Goal: Navigation & Orientation: Find specific page/section

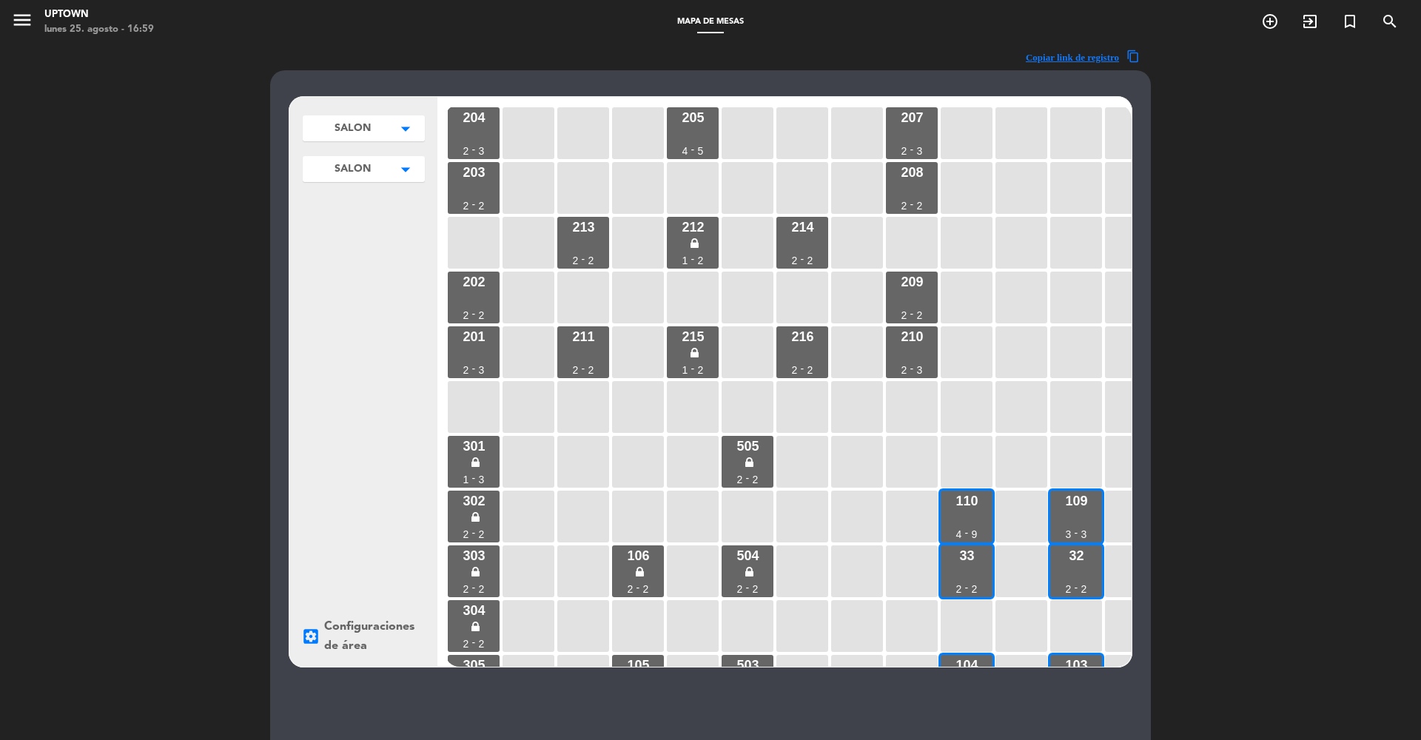
click at [403, 136] on icon "arrow_drop_down" at bounding box center [405, 128] width 22 height 15
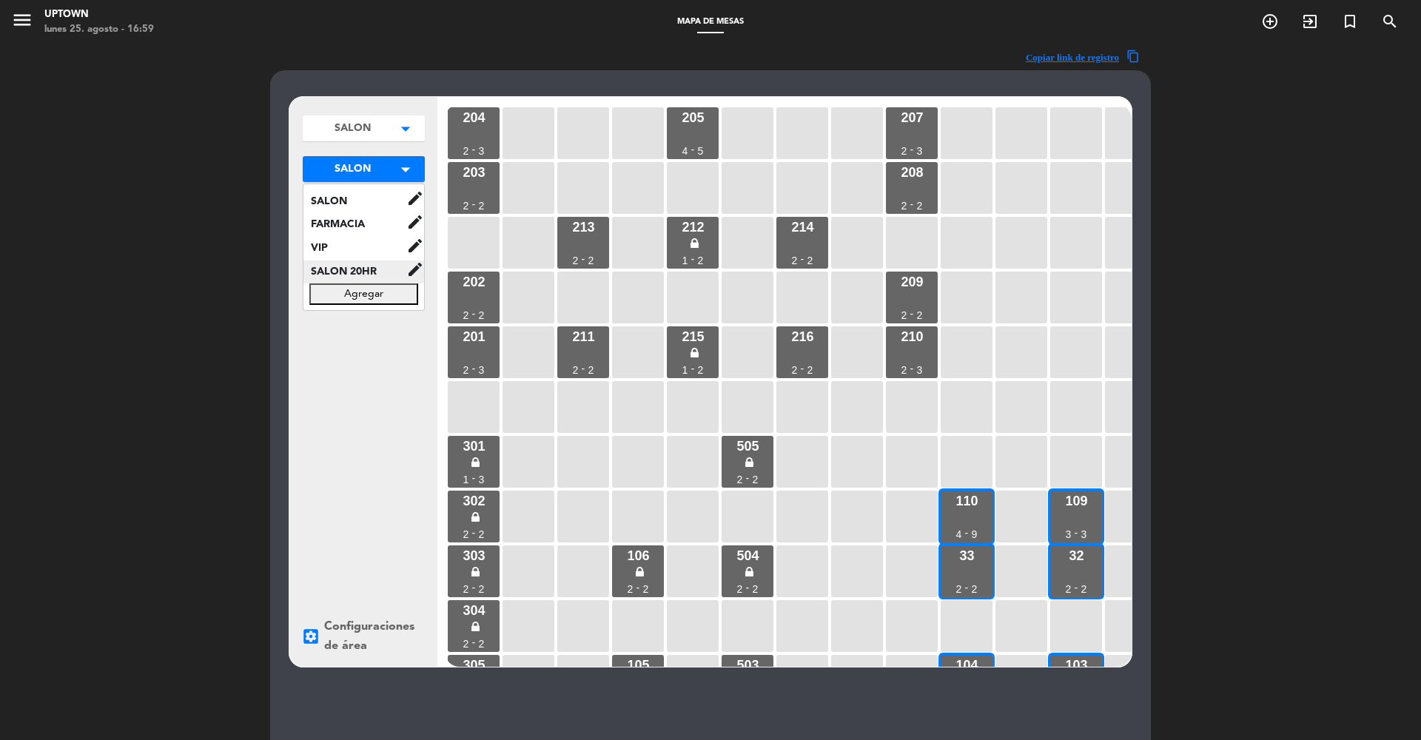
click at [359, 265] on span "SALON 20HR" at bounding box center [354, 271] width 103 height 17
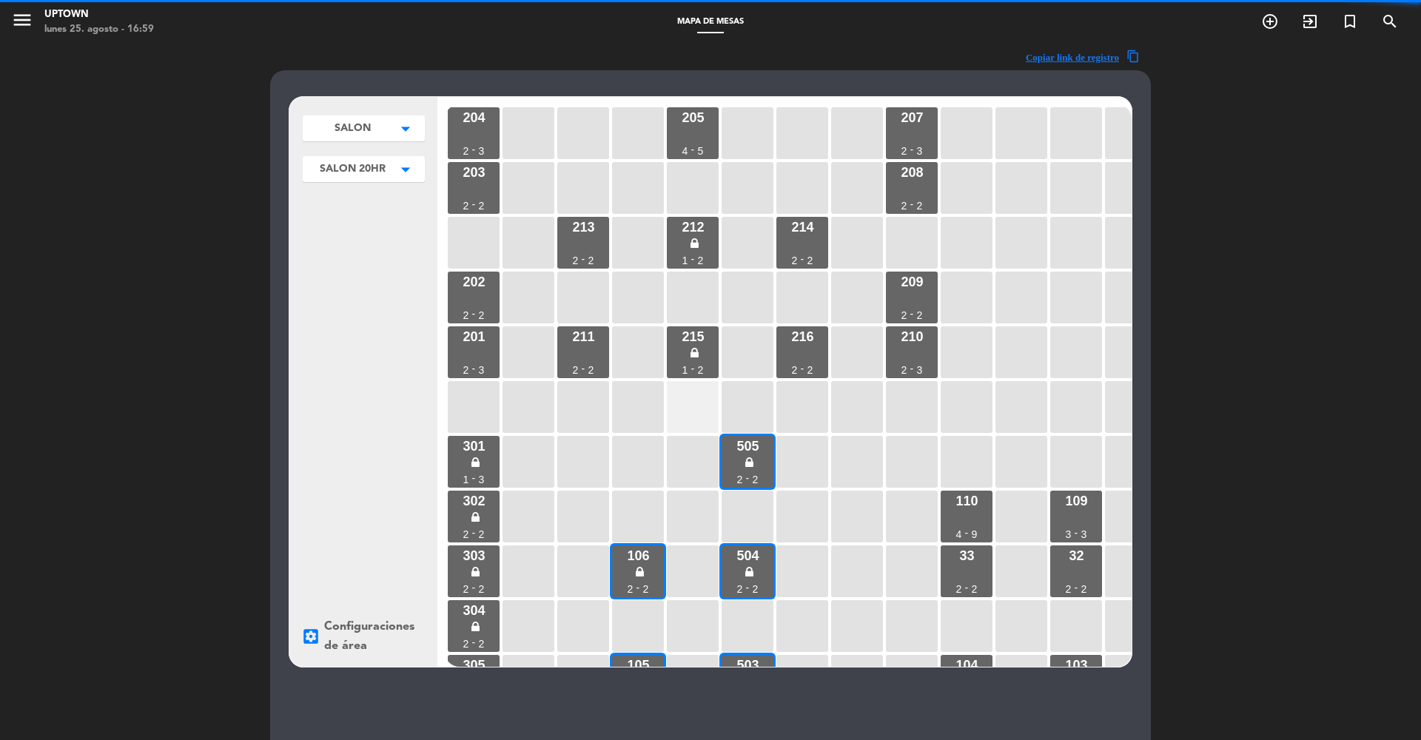
scroll to position [221, 0]
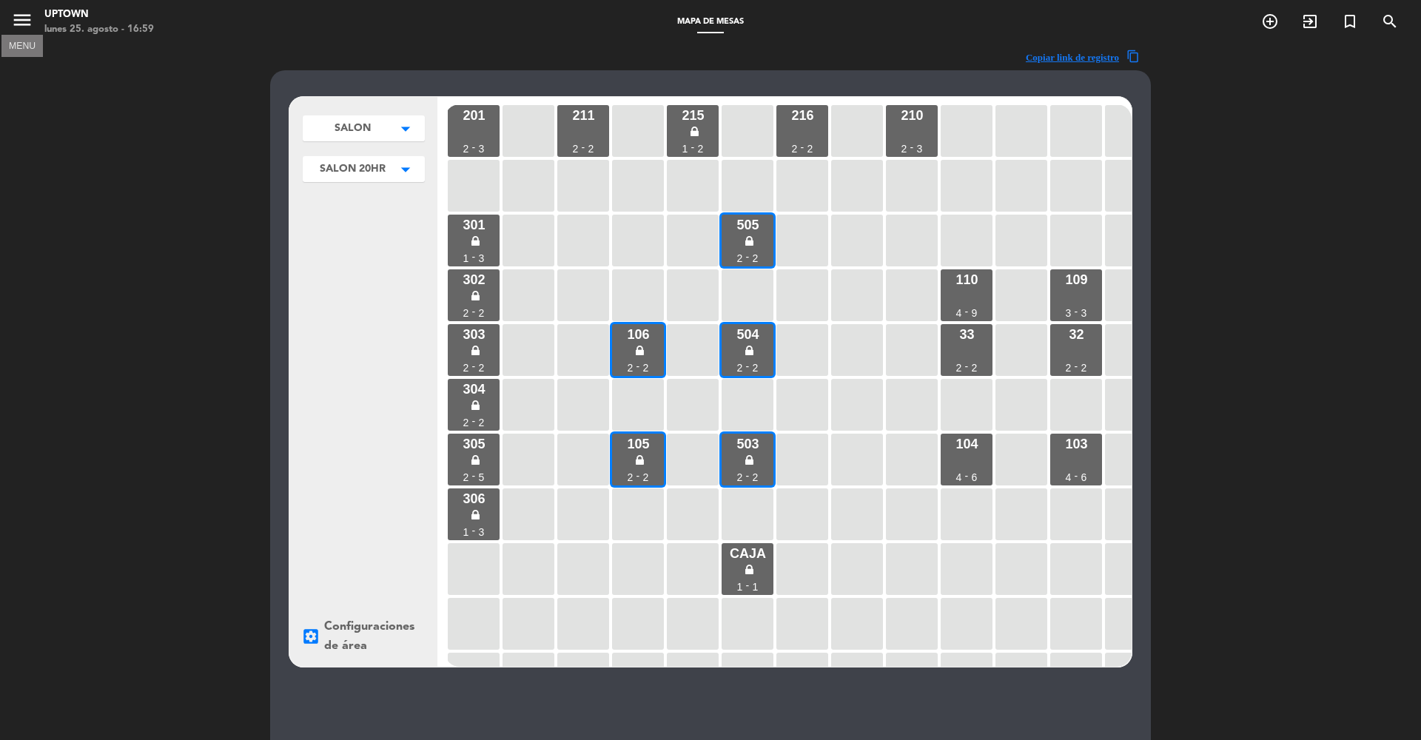
click at [24, 21] on icon "menu" at bounding box center [22, 20] width 22 height 22
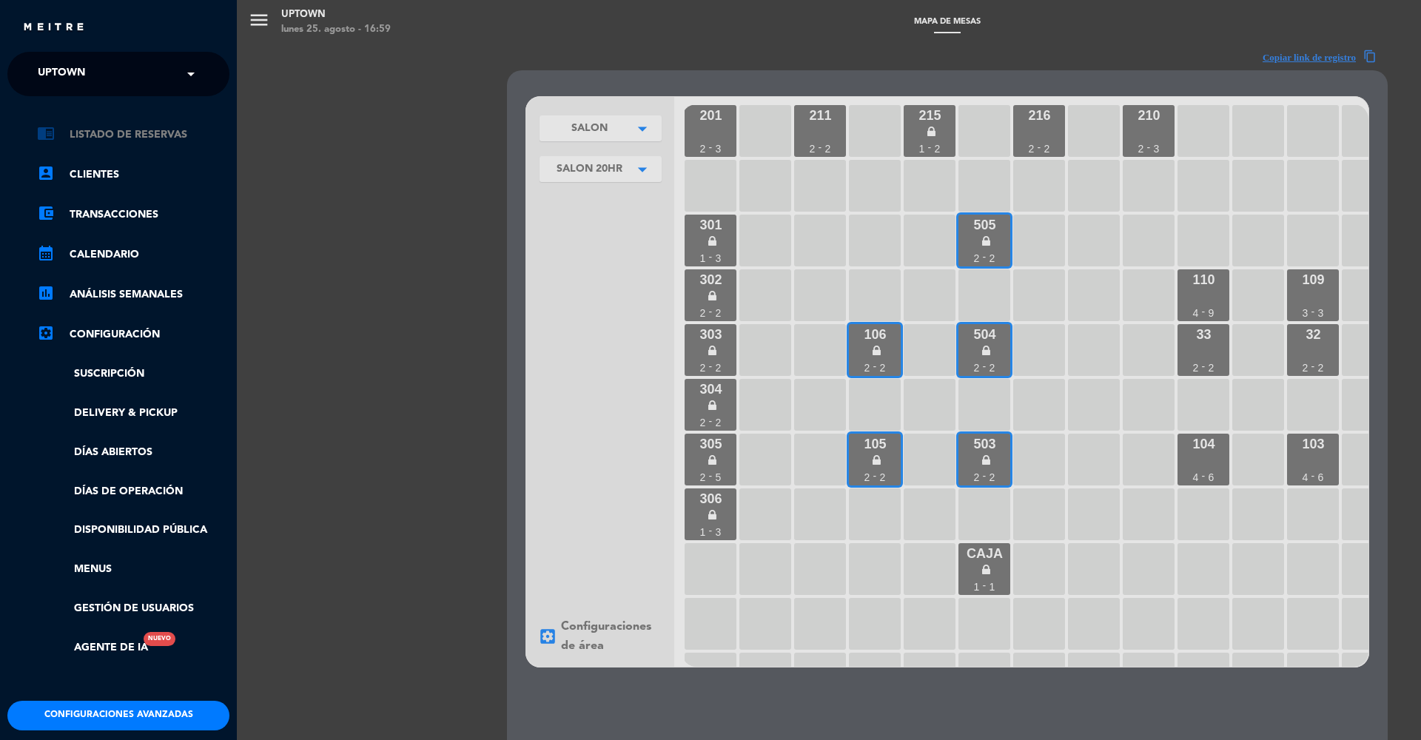
click at [138, 134] on link "chrome_reader_mode Listado de Reservas" at bounding box center [133, 135] width 192 height 18
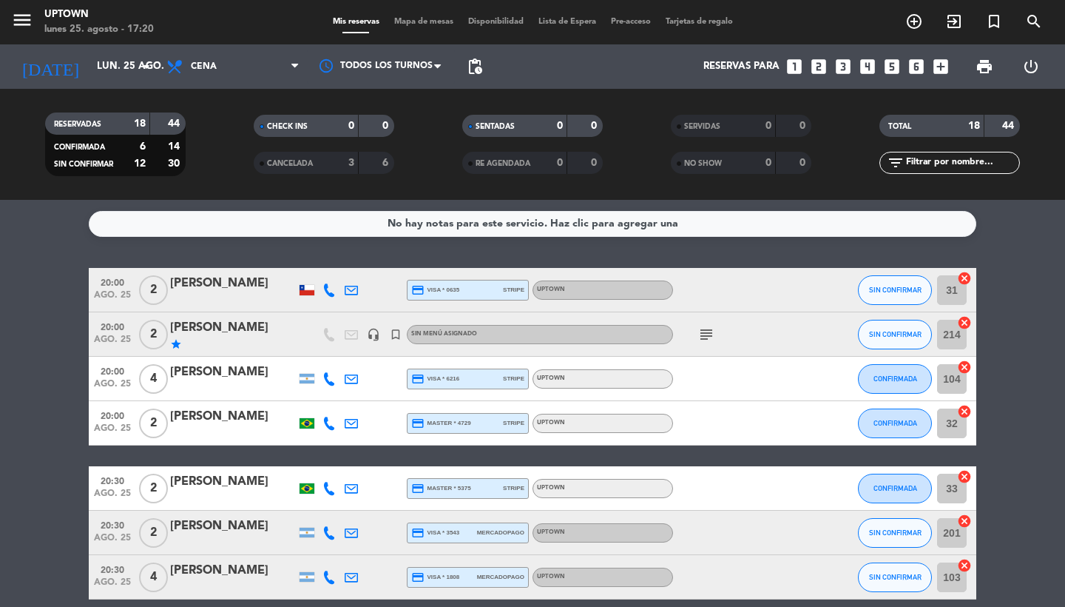
click at [417, 21] on span "Mapa de mesas" at bounding box center [424, 22] width 74 height 8
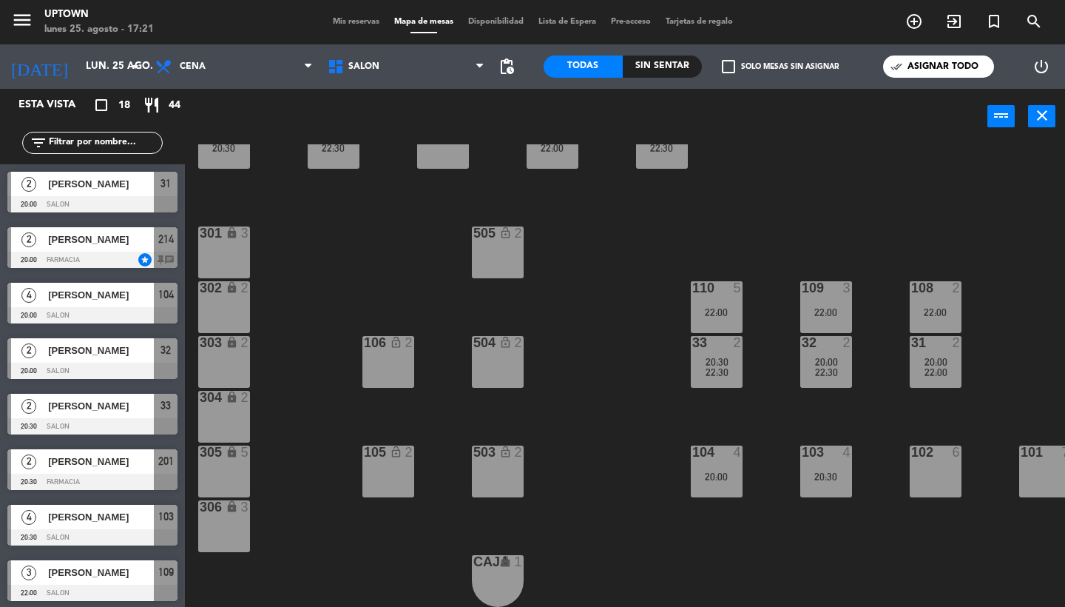
scroll to position [281, 0]
click at [825, 212] on div "204 3 205 5 207 3 203 2 208 2 213 2 22:30 214 2 20:00 22:00 212 lock 2 209 2 20…" at bounding box center [630, 375] width 870 height 462
click at [357, 24] on span "Mis reservas" at bounding box center [356, 22] width 61 height 8
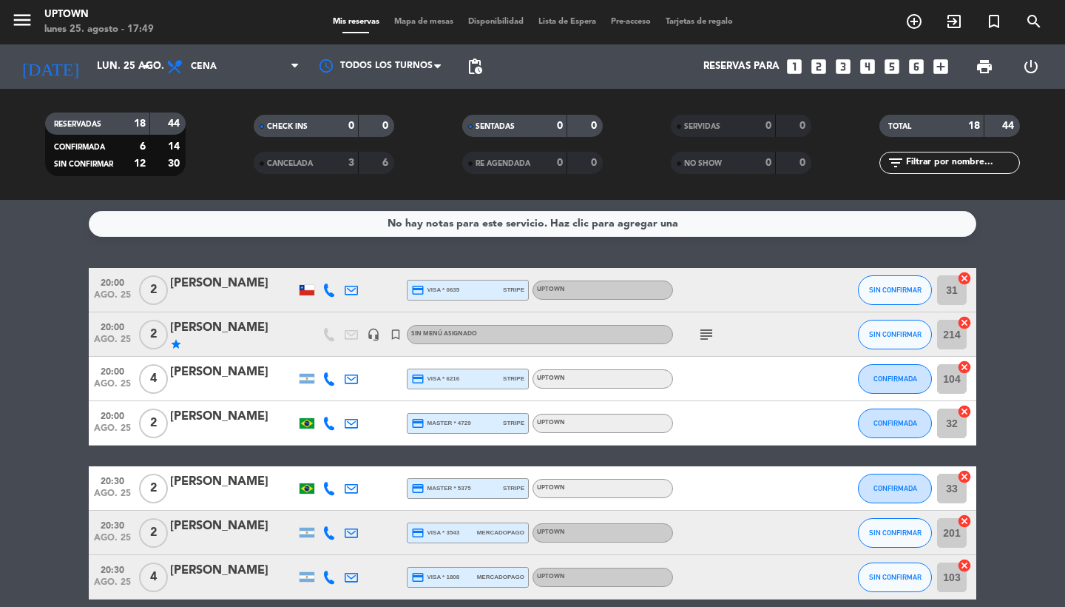
click at [439, 22] on span "Mapa de mesas" at bounding box center [424, 22] width 74 height 8
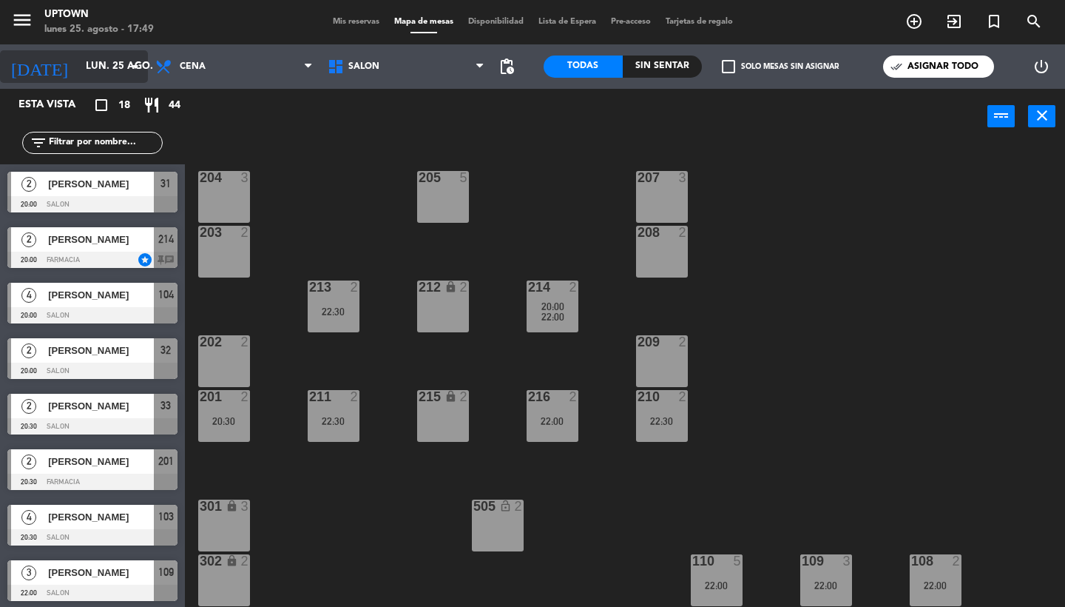
click at [121, 69] on input "lun. 25 ago." at bounding box center [143, 66] width 130 height 27
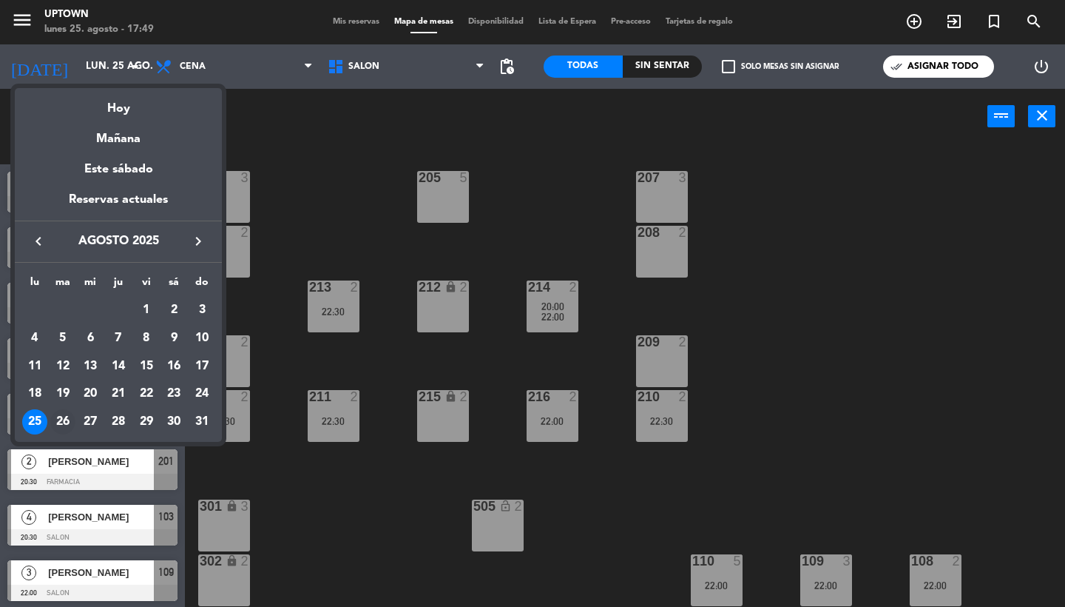
click at [64, 425] on div "26" at bounding box center [62, 421] width 25 height 25
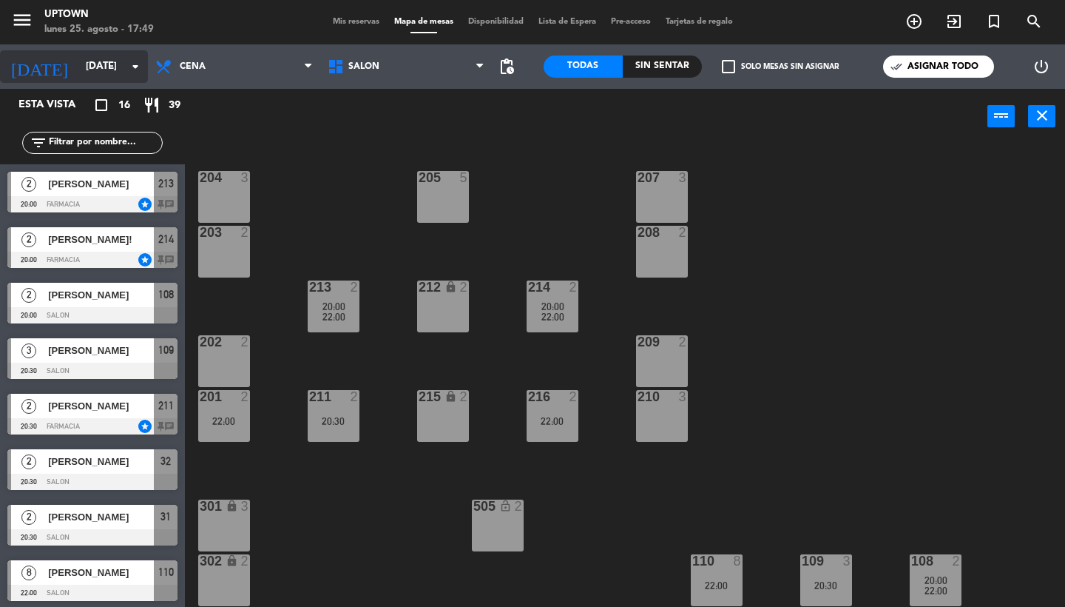
click at [107, 72] on input "[DATE]" at bounding box center [143, 66] width 130 height 27
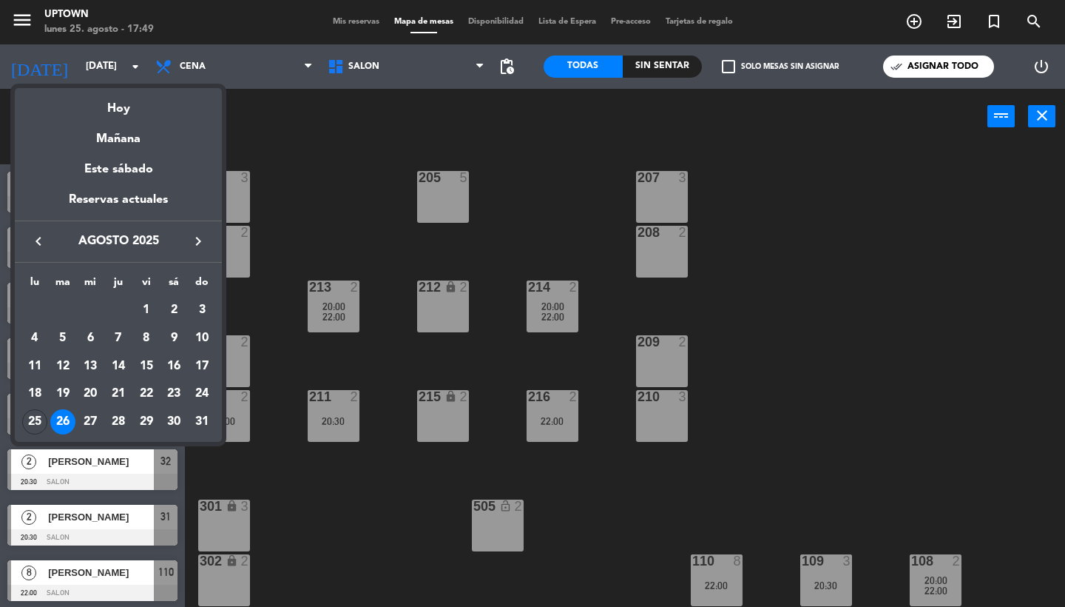
click at [195, 240] on icon "keyboard_arrow_right" at bounding box center [198, 241] width 18 height 18
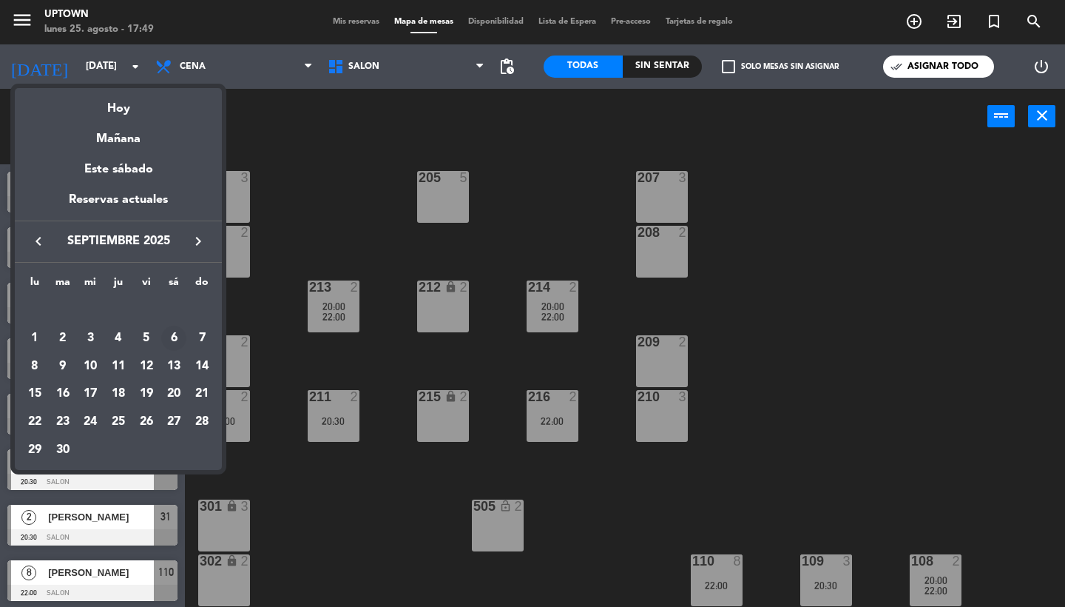
click at [179, 340] on div "6" at bounding box center [173, 338] width 25 height 25
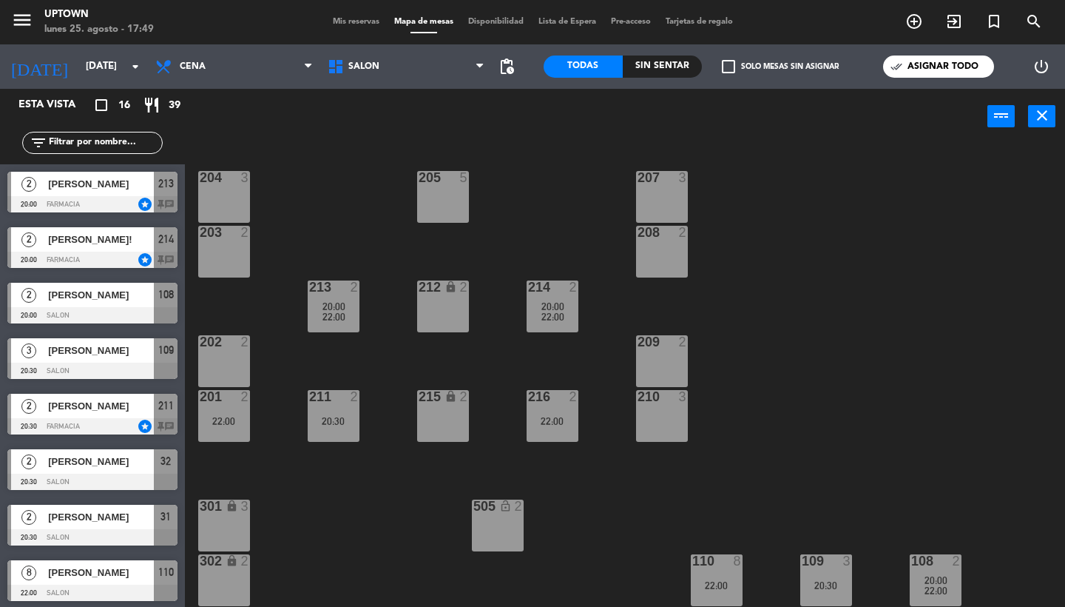
type input "[DATE]"
click at [361, 18] on span "Mis reservas" at bounding box center [356, 22] width 61 height 8
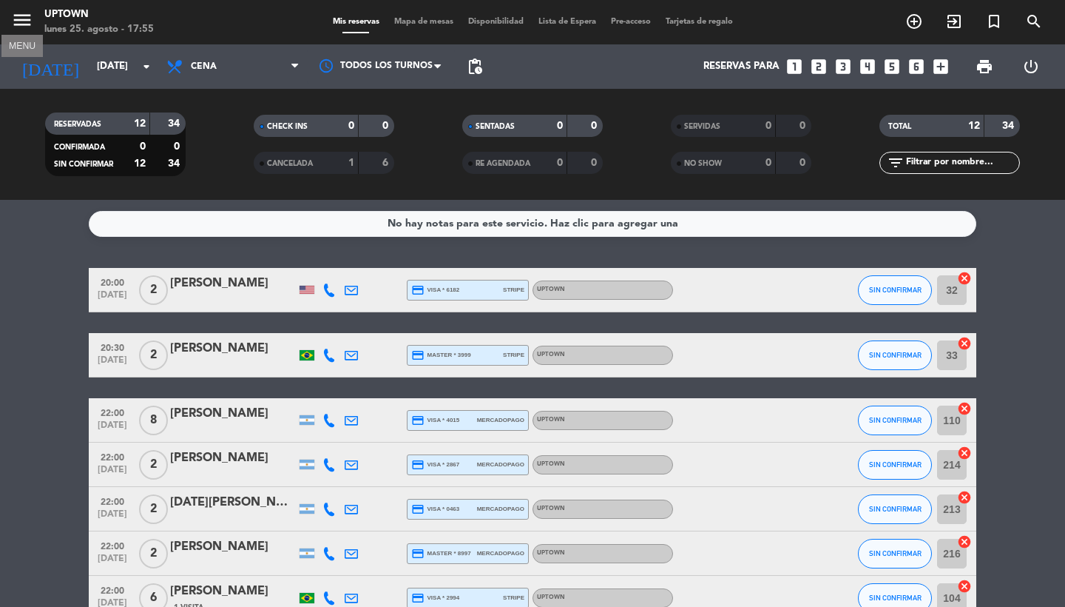
click at [20, 21] on icon "menu" at bounding box center [22, 20] width 22 height 22
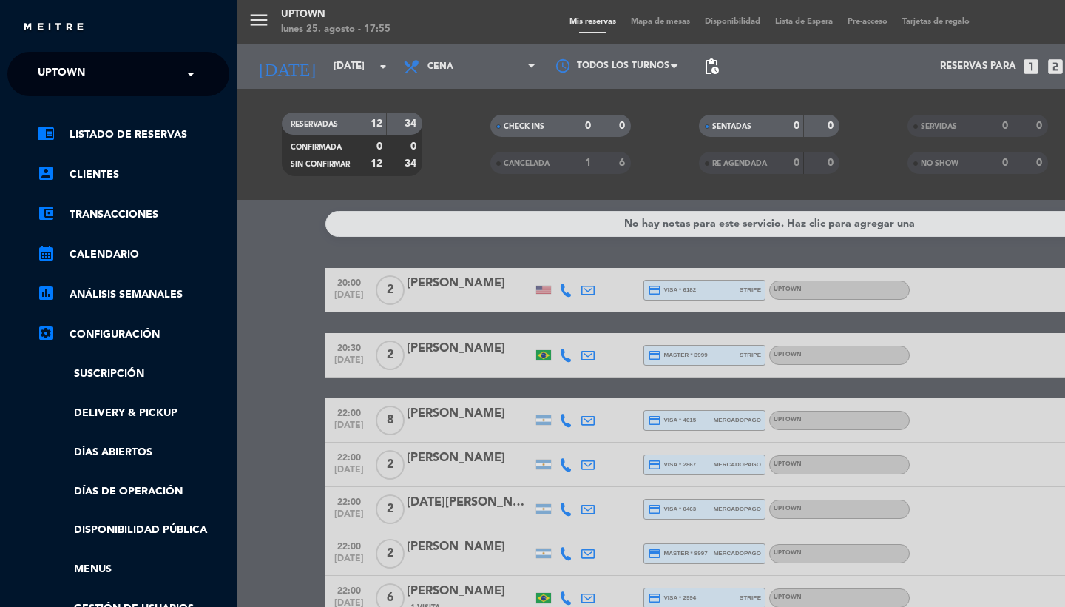
click at [402, 193] on div "menu Uptown lunes 25. agosto - 17:55 Mis reservas Mapa de mesas Disponibilidad …" at bounding box center [769, 303] width 1065 height 607
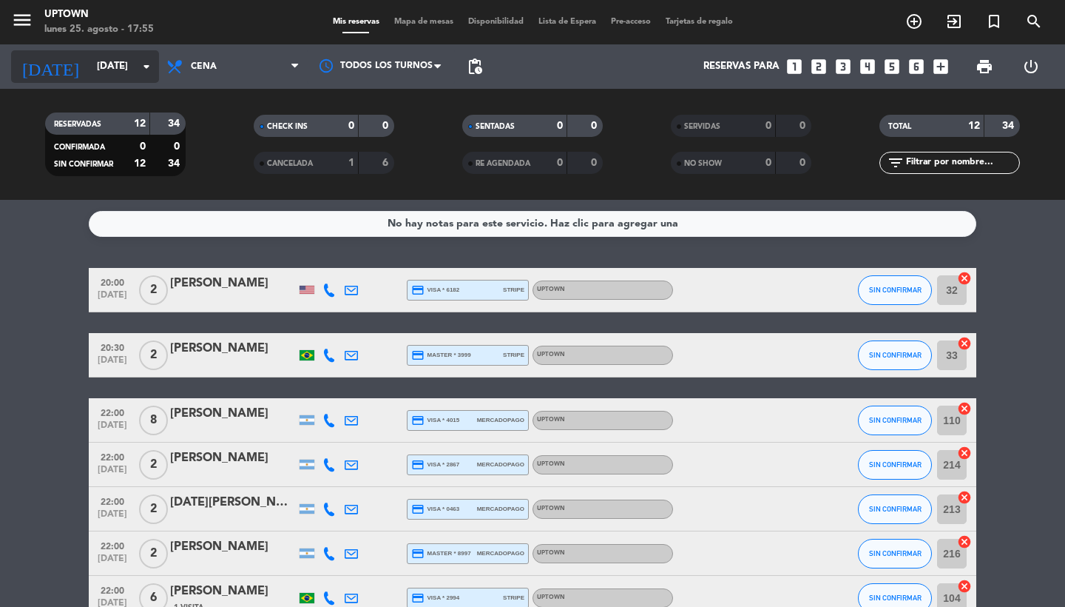
click at [107, 62] on input "[DATE]" at bounding box center [155, 66] width 130 height 27
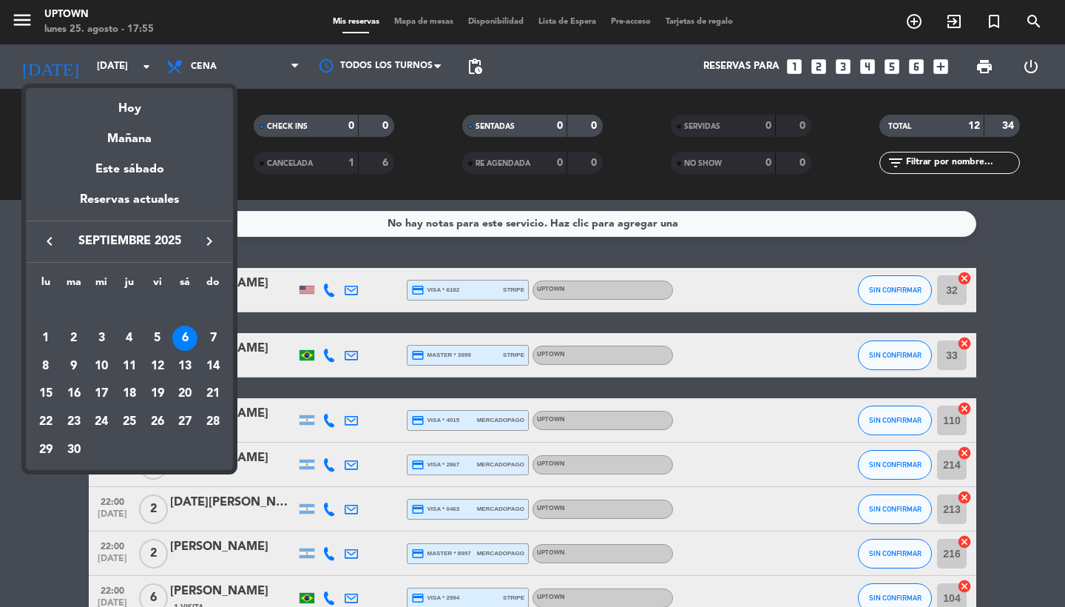
click at [124, 110] on div "Hoy" at bounding box center [129, 103] width 207 height 30
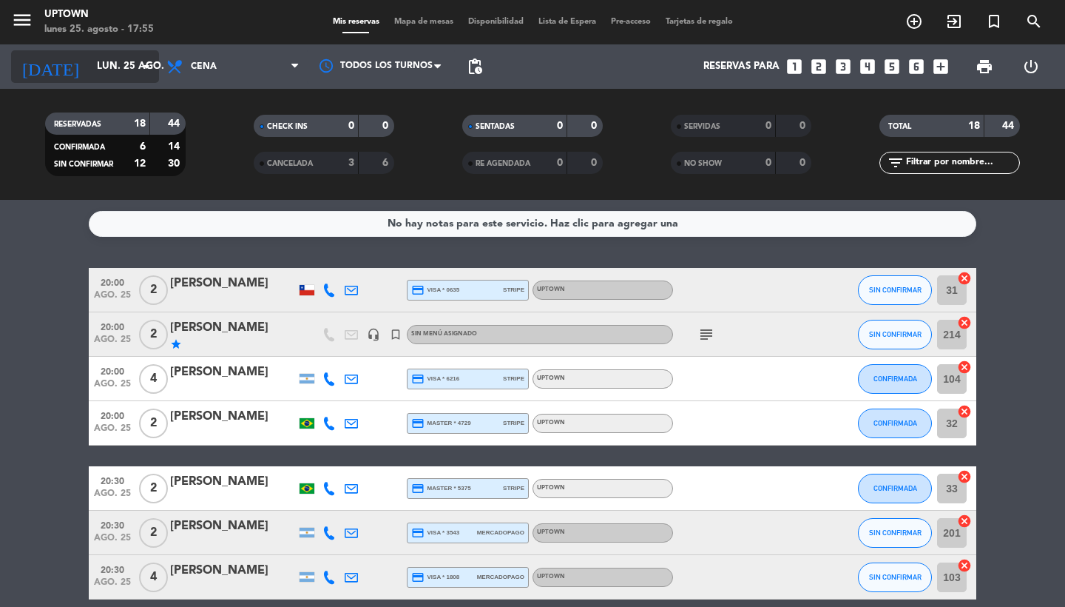
click at [115, 71] on input "lun. 25 ago." at bounding box center [155, 66] width 130 height 27
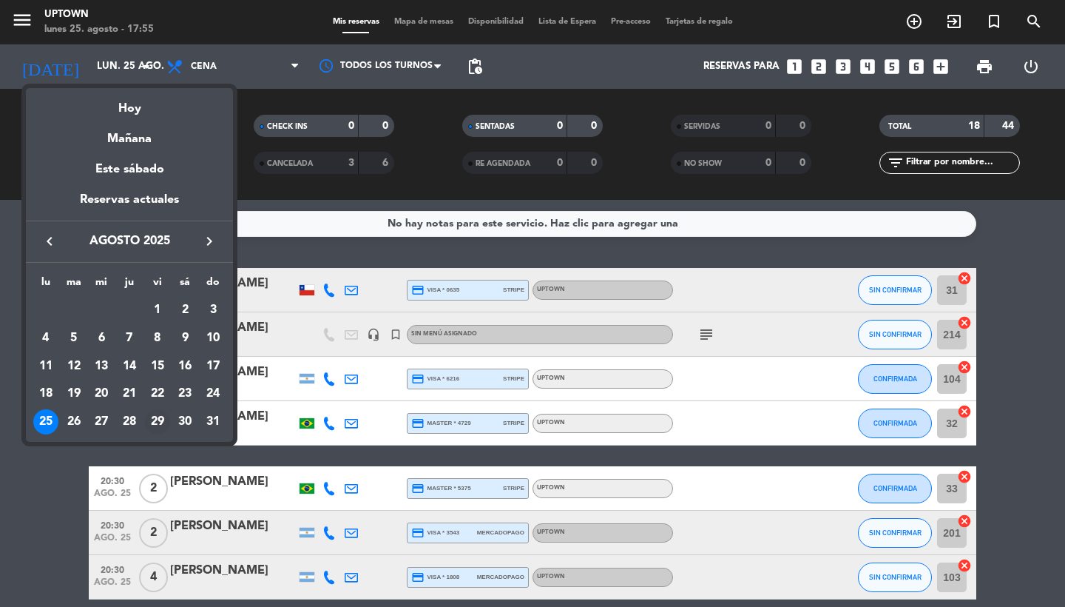
click at [160, 423] on div "29" at bounding box center [157, 421] width 25 height 25
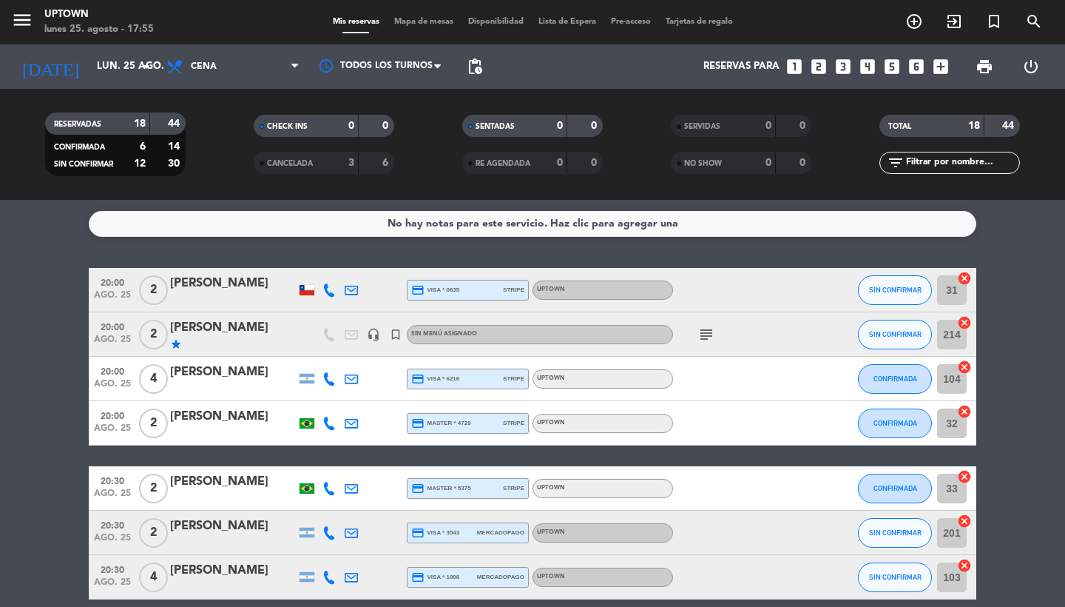
type input "vie. 29 ago."
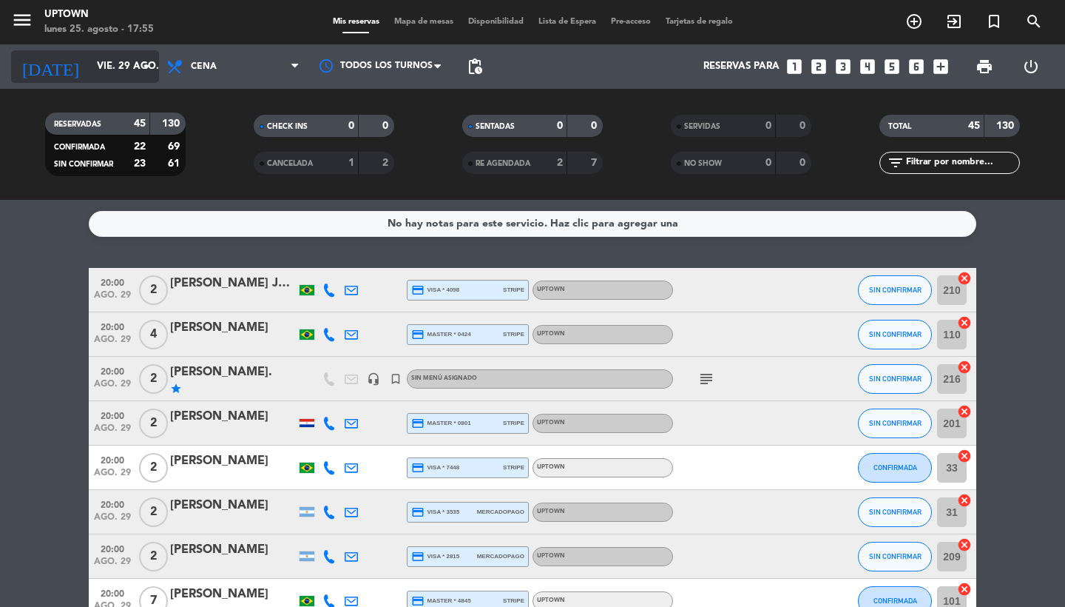
click at [125, 64] on input "vie. 29 ago." at bounding box center [155, 66] width 130 height 27
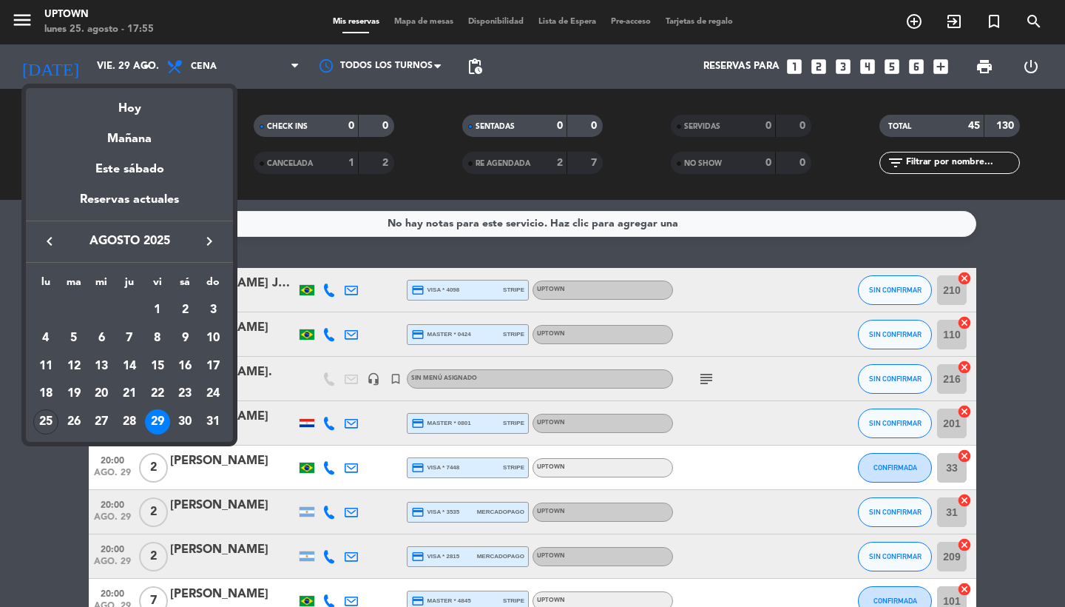
click at [436, 24] on div at bounding box center [532, 303] width 1065 height 607
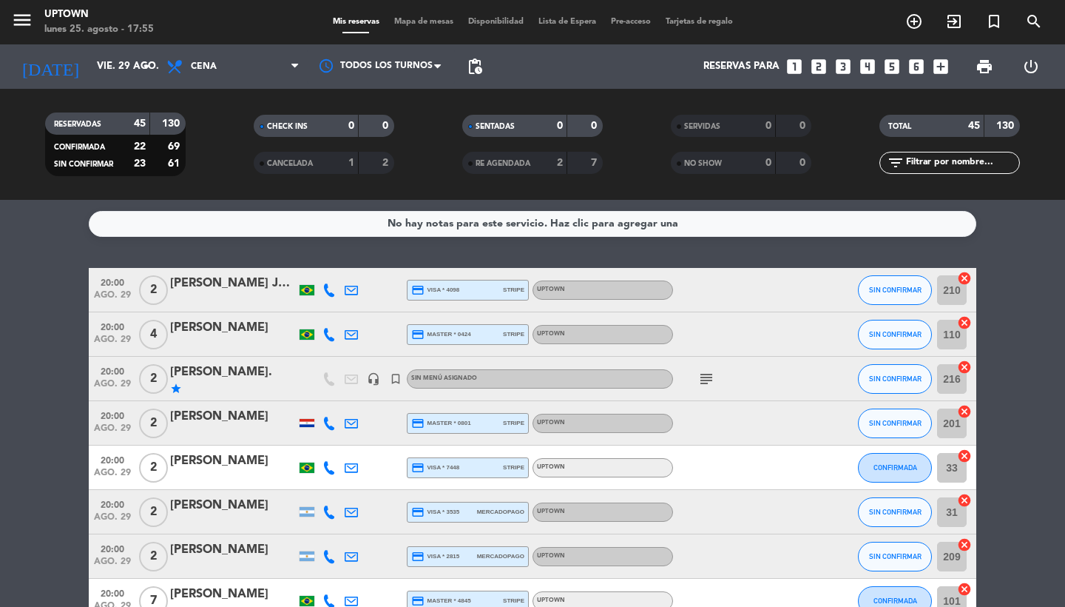
click at [436, 24] on span "Mapa de mesas" at bounding box center [424, 22] width 74 height 8
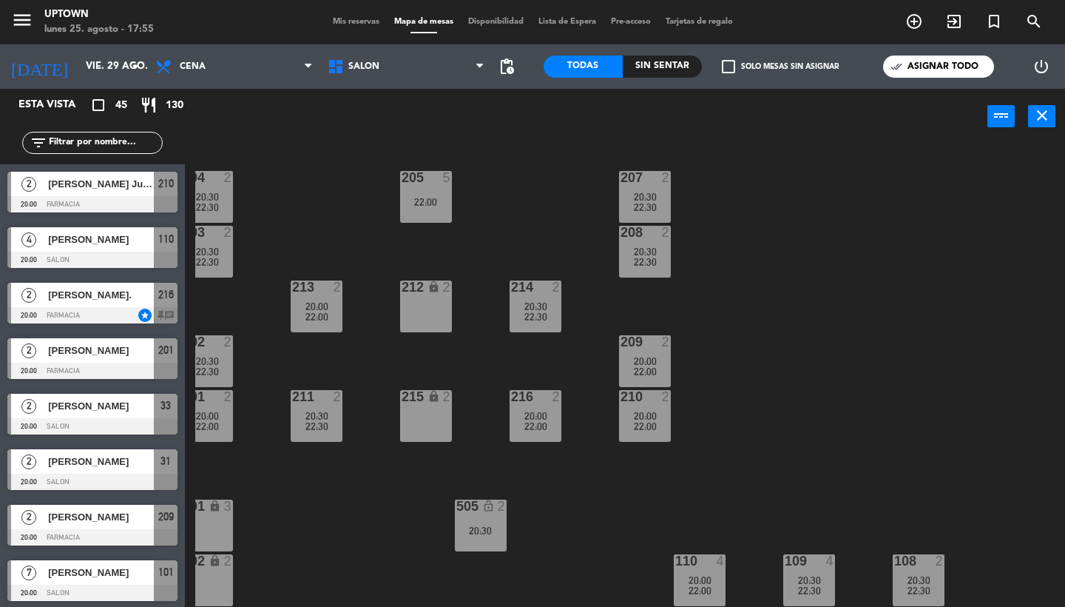
scroll to position [0, 17]
click at [104, 58] on input "vie. 29 ago." at bounding box center [143, 66] width 130 height 27
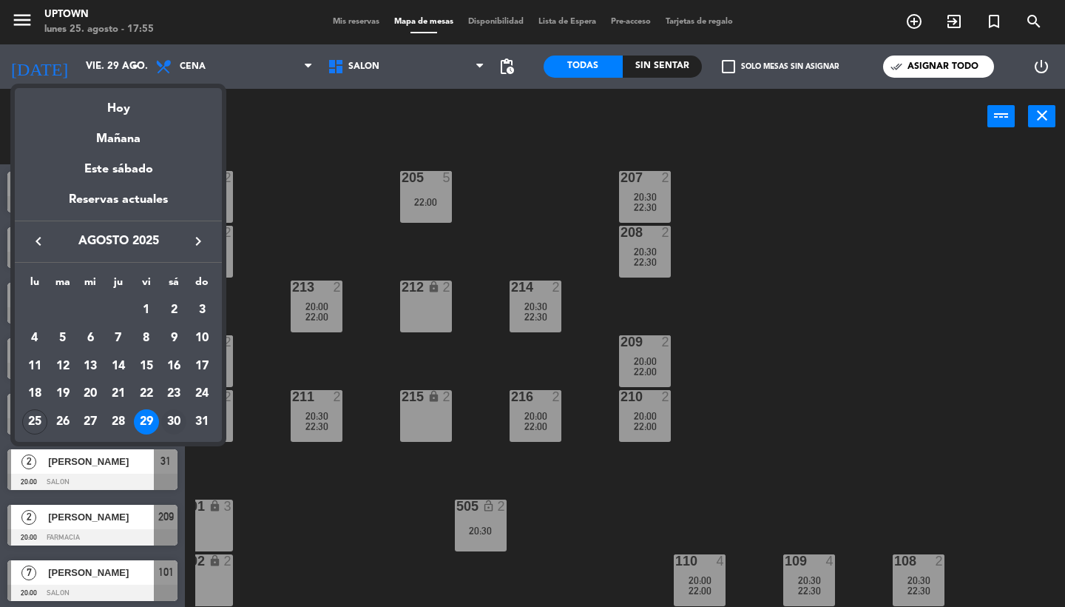
click at [179, 416] on div "30" at bounding box center [173, 421] width 25 height 25
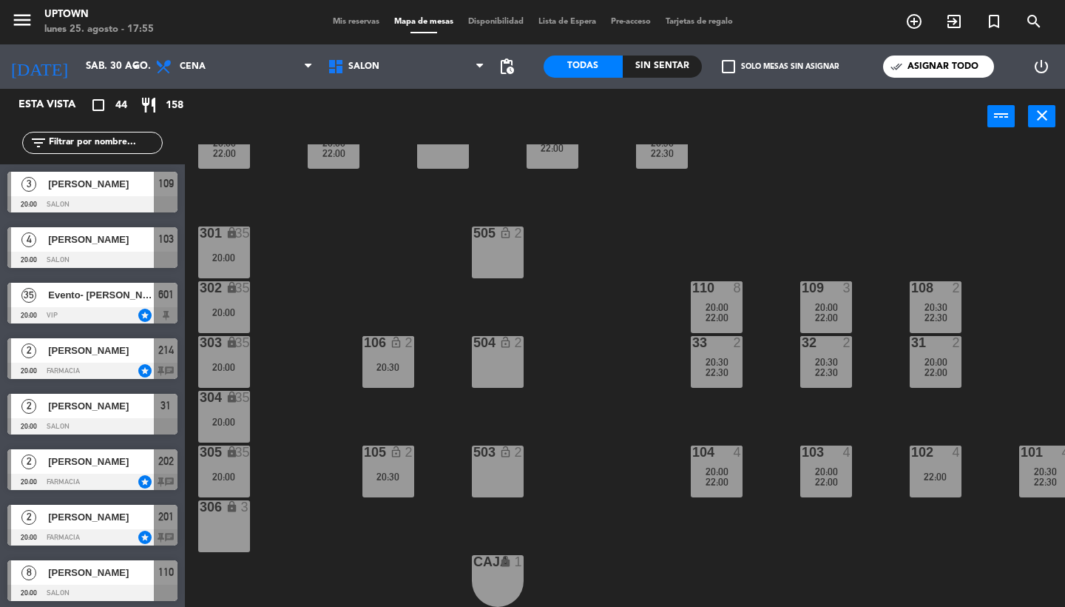
scroll to position [281, 0]
click at [108, 62] on input "sáb. 30 ago." at bounding box center [143, 66] width 130 height 27
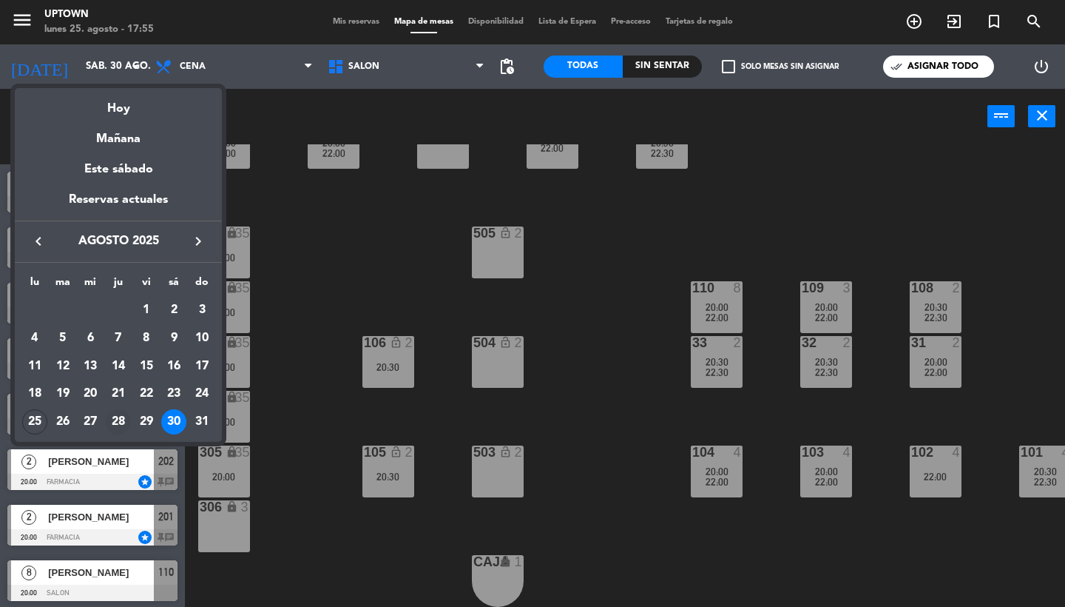
click at [116, 425] on div "28" at bounding box center [118, 421] width 25 height 25
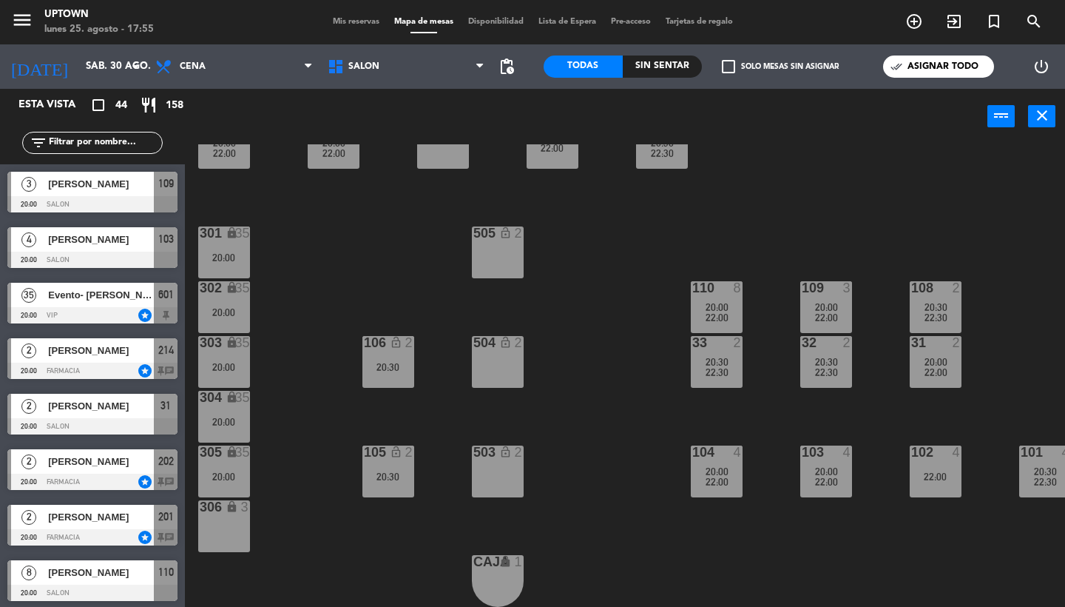
type input "jue. 28 ago."
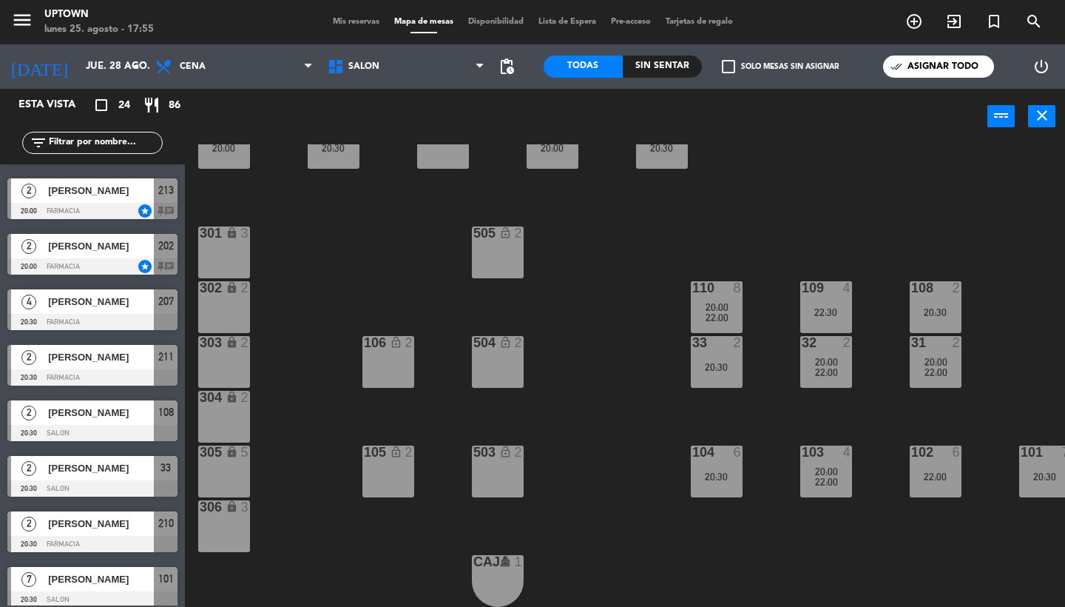
click at [329, 11] on div "menu Uptown lunes 25. agosto - 17:55 Mis reservas Mapa de mesas Disponibilidad …" at bounding box center [532, 22] width 1065 height 44
click at [332, 16] on div "menu Uptown lunes 25. agosto - 17:55 Mis reservas Mapa de mesas Disponibilidad …" at bounding box center [532, 22] width 1065 height 44
click at [343, 21] on span "Mis reservas" at bounding box center [356, 22] width 61 height 8
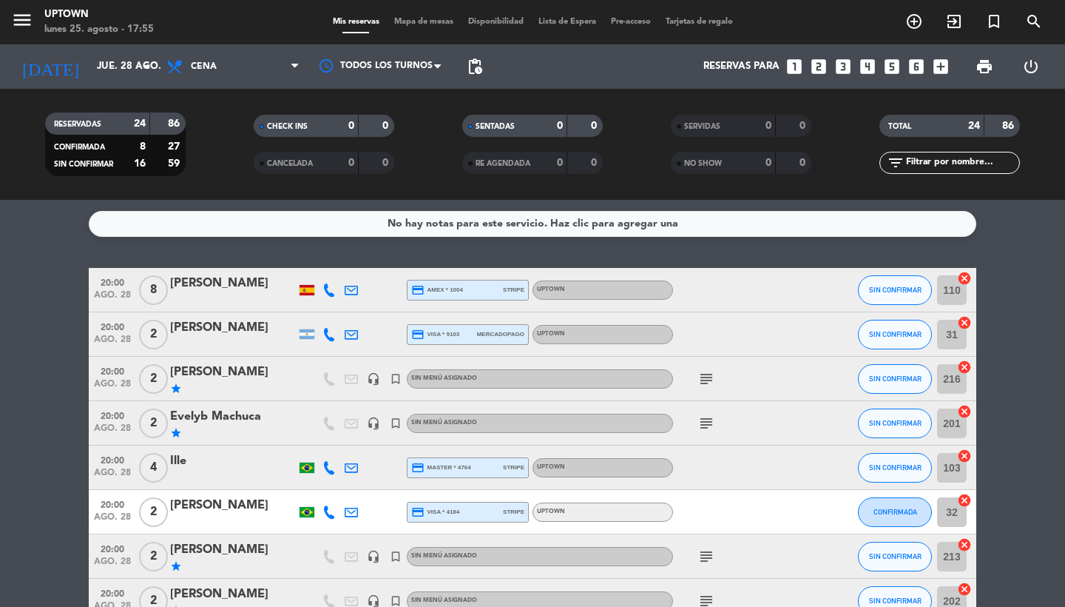
click at [26, 22] on icon "menu" at bounding box center [22, 20] width 22 height 22
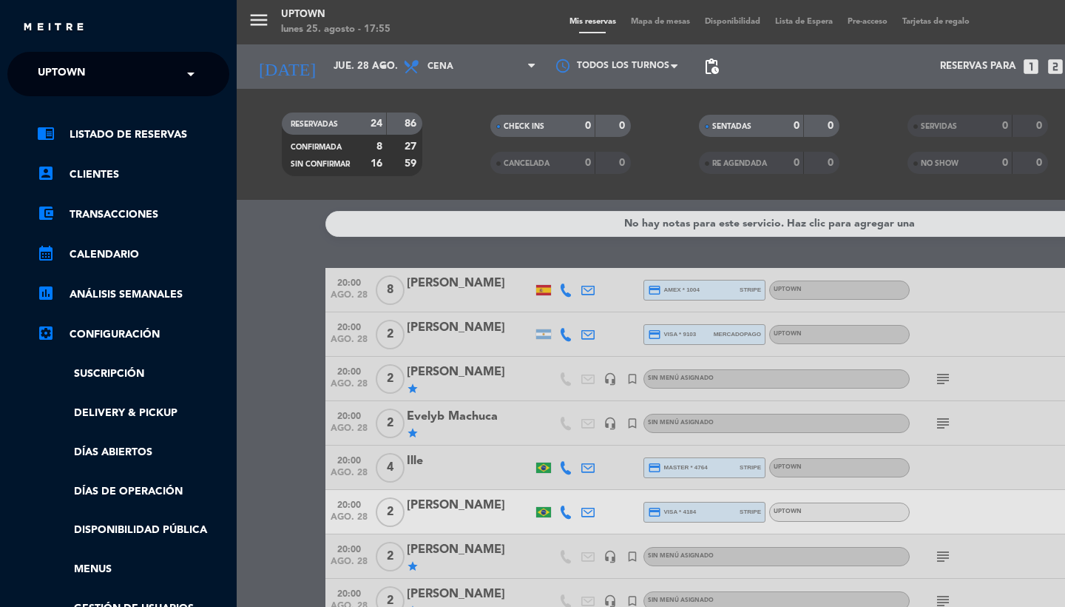
click at [92, 78] on div "× Uptown" at bounding box center [69, 73] width 75 height 31
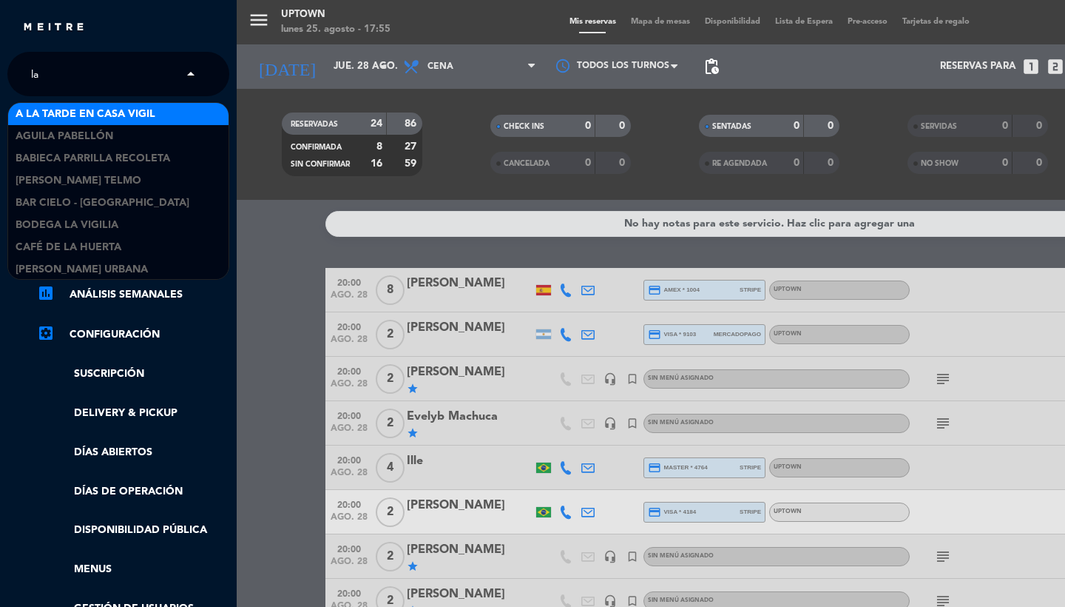
type input "l"
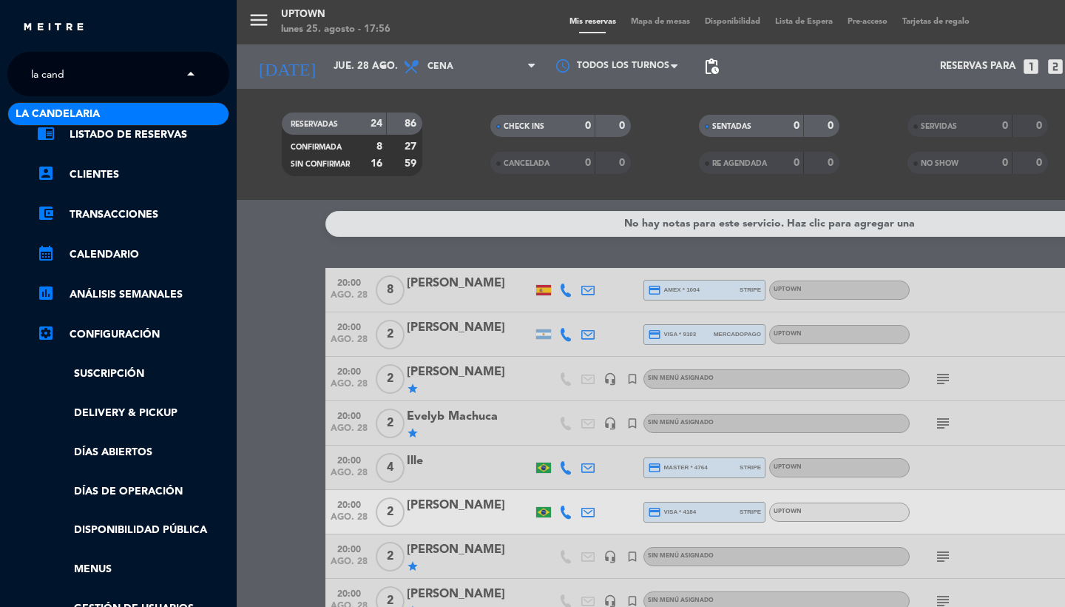
type input "la cande"
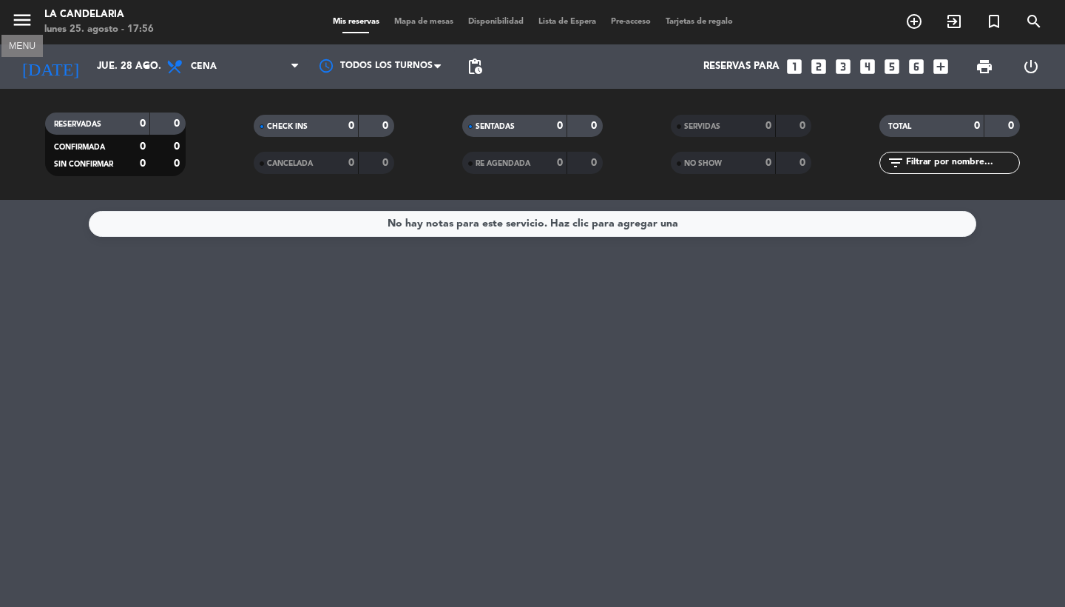
click at [17, 21] on icon "menu" at bounding box center [22, 20] width 22 height 22
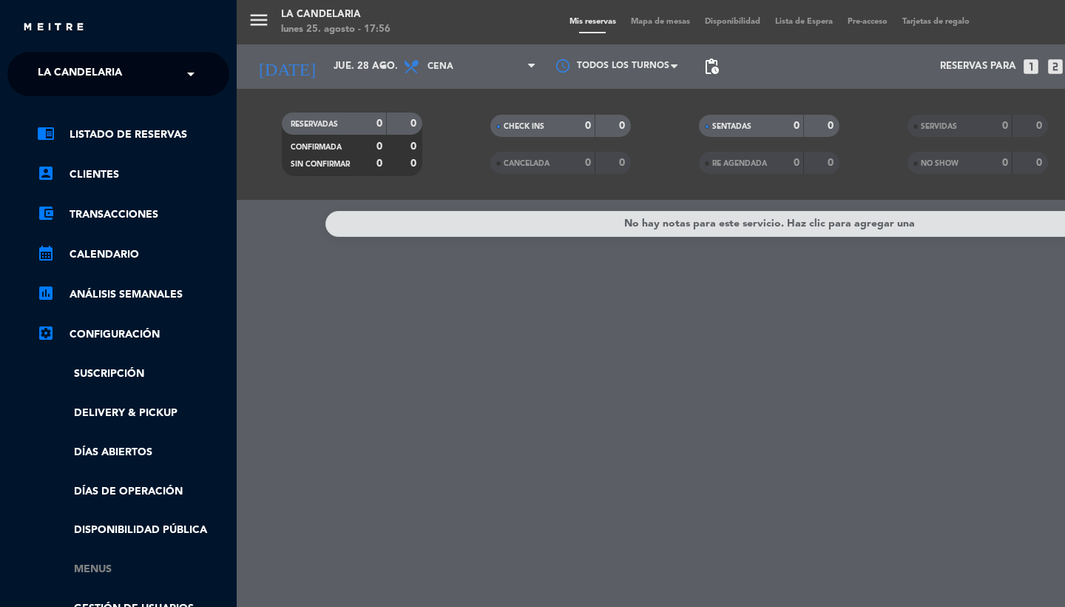
click at [93, 567] on link "Menus" at bounding box center [133, 569] width 192 height 17
